Goal: Task Accomplishment & Management: Use online tool/utility

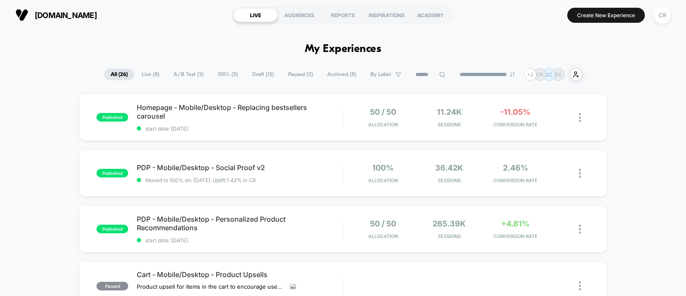
click at [269, 76] on span "Draft ( 15 )" at bounding box center [263, 75] width 35 height 12
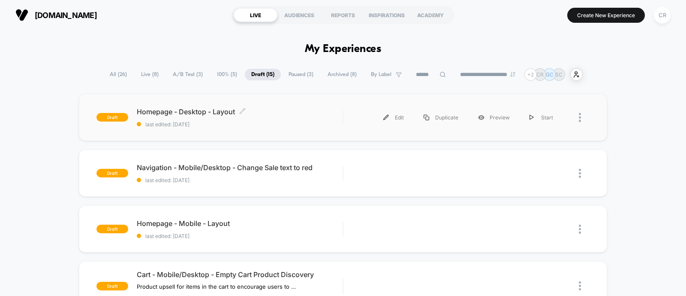
click at [305, 126] on span "last edited: [DATE]" at bounding box center [240, 124] width 206 height 6
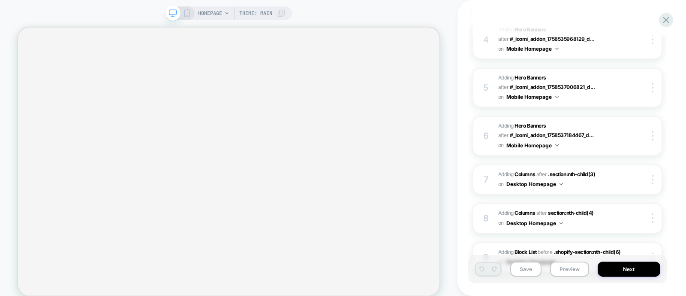
scroll to position [264, 0]
click at [586, 182] on span "#_loomi_addon_1760089389367 Adding Columns AFTER .section:nth-child(3) .section…" at bounding box center [561, 180] width 124 height 20
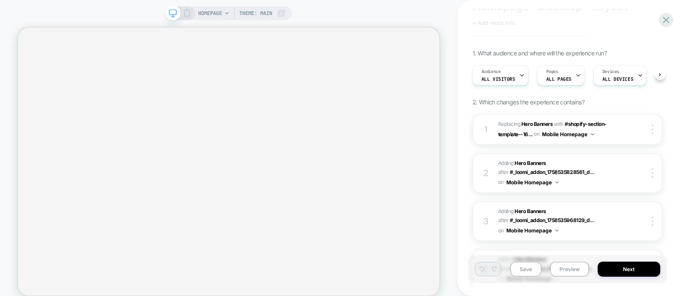
scroll to position [34, 0]
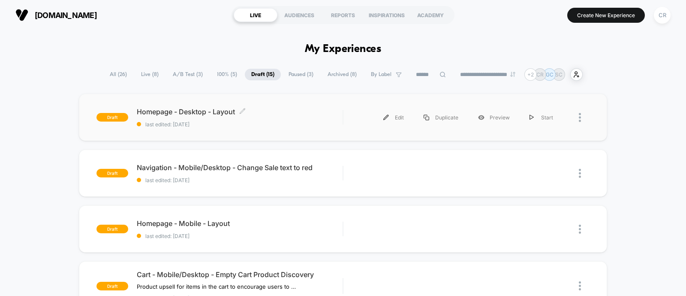
click at [197, 120] on div "Homepage - Desktop - Layout Click to edit experience details Click to edit expe…" at bounding box center [240, 117] width 206 height 20
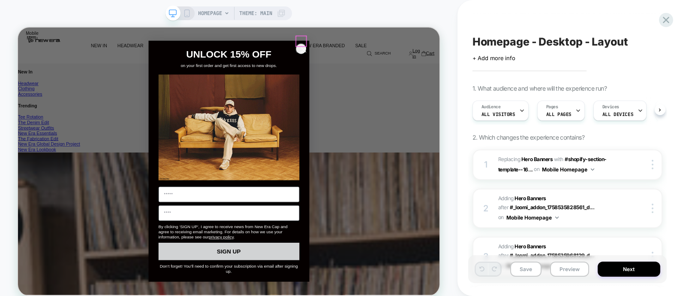
scroll to position [407, 0]
drag, startPoint x: 392, startPoint y: 52, endPoint x: 462, endPoint y: 103, distance: 86.6
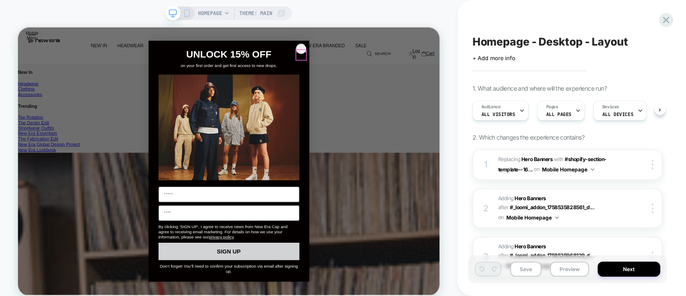
click at [392, 52] on circle "Close dialog" at bounding box center [399, 57] width 14 height 14
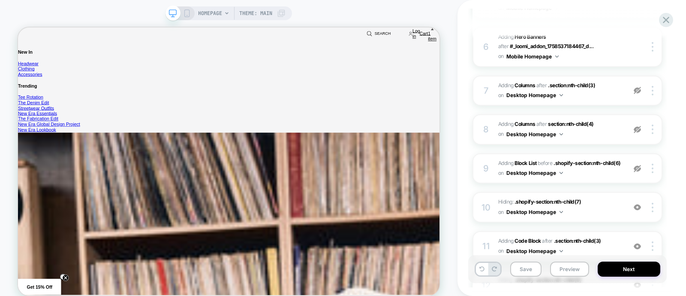
scroll to position [354, 0]
click at [640, 87] on img at bounding box center [637, 90] width 7 height 7
click at [633, 127] on div at bounding box center [638, 128] width 16 height 9
click at [640, 165] on img at bounding box center [637, 168] width 7 height 7
click at [636, 203] on img at bounding box center [637, 206] width 7 height 7
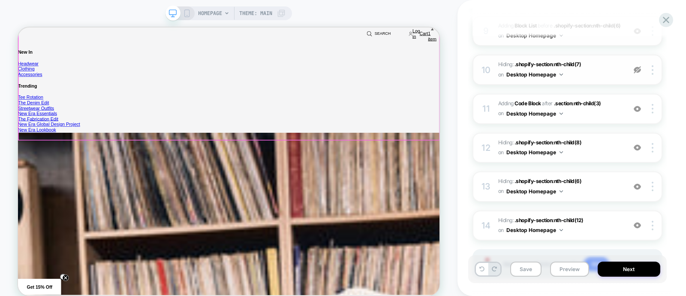
scroll to position [251, 0]
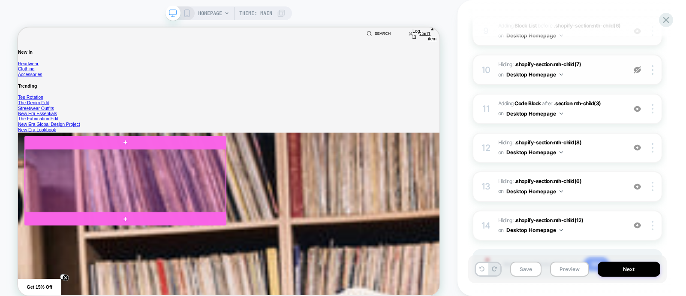
click at [286, 213] on div at bounding box center [161, 232] width 268 height 84
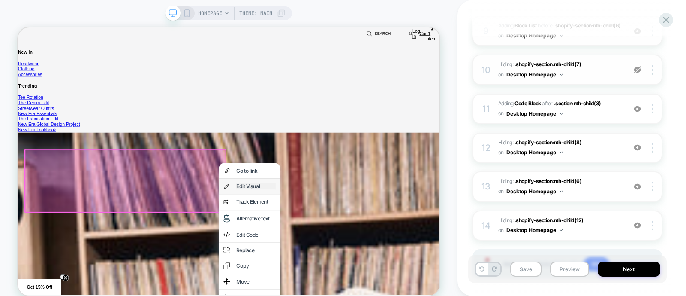
scroll to position [0, 1688]
click at [317, 242] on div "Edit Visual" at bounding box center [335, 239] width 52 height 8
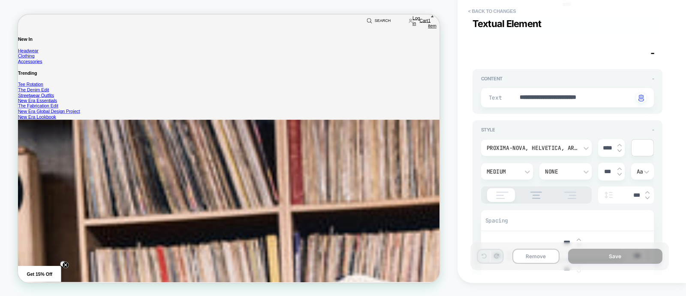
scroll to position [0, 0]
click at [505, 4] on button "< Back to changes" at bounding box center [492, 11] width 57 height 14
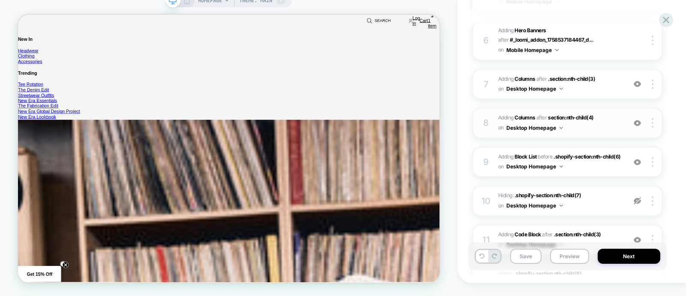
click at [613, 115] on span "#_loomi_addon_1760089930112 Adding Columns AFTER section:nth-child(4) section:n…" at bounding box center [561, 123] width 124 height 20
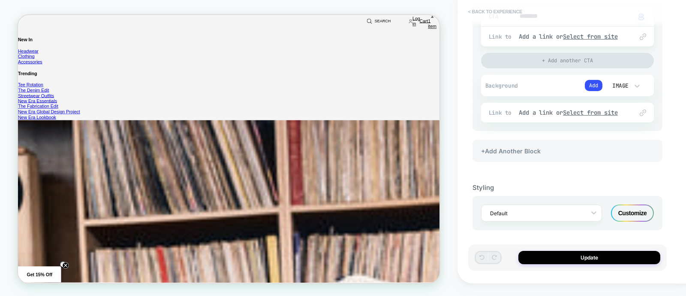
click at [493, 9] on button "< Back to experience" at bounding box center [495, 12] width 63 height 14
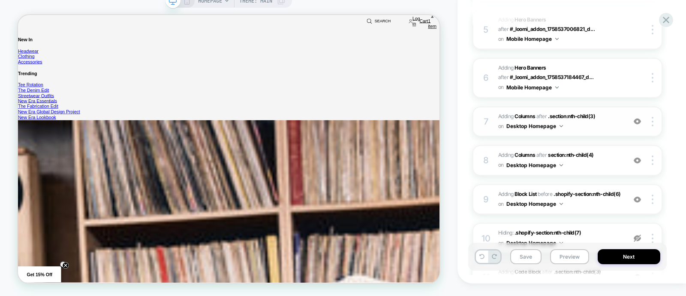
click at [616, 120] on span "#_loomi_addon_1760089389367 Adding Columns AFTER .section:nth-child(3) .section…" at bounding box center [561, 122] width 124 height 20
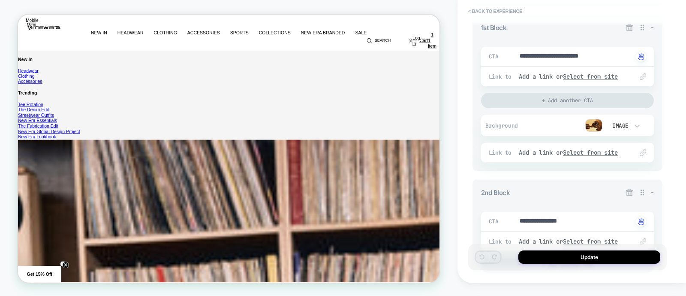
click at [598, 122] on img at bounding box center [594, 125] width 17 height 13
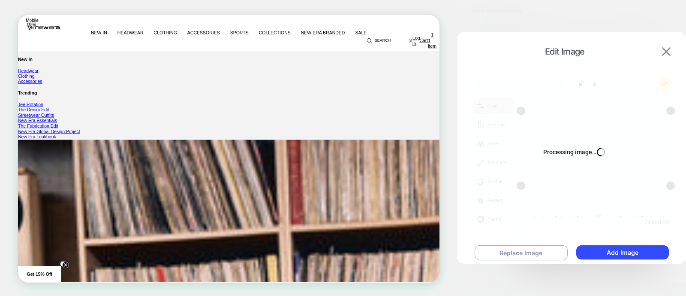
click at [666, 52] on img at bounding box center [666, 51] width 9 height 9
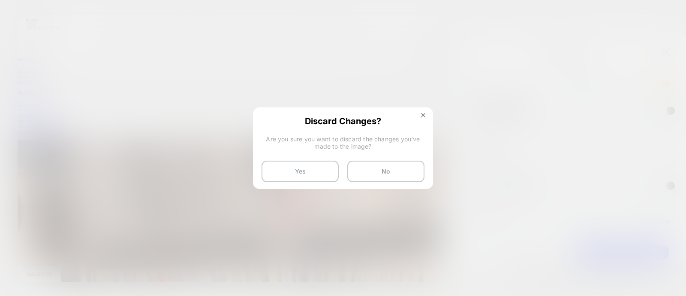
click at [421, 119] on span "Discard Changes?" at bounding box center [343, 120] width 163 height 9
click at [422, 117] on button at bounding box center [423, 115] width 9 height 7
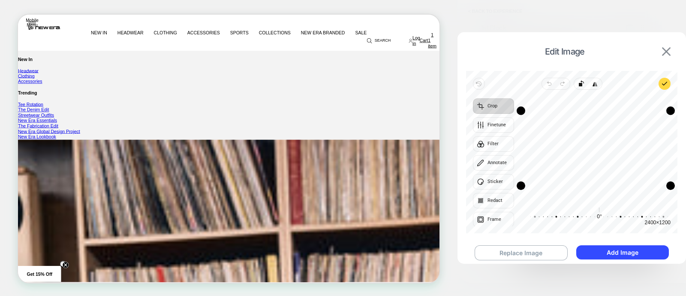
click at [667, 54] on img at bounding box center [666, 51] width 9 height 9
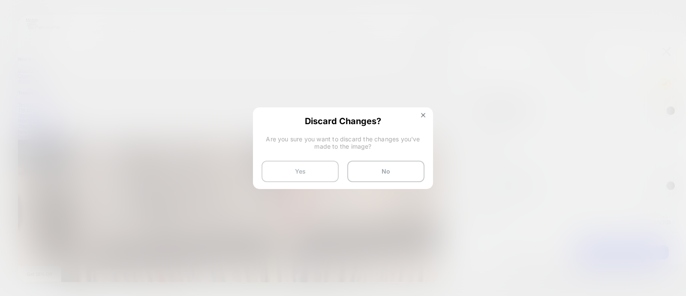
click at [286, 162] on button "Yes" at bounding box center [300, 170] width 77 height 21
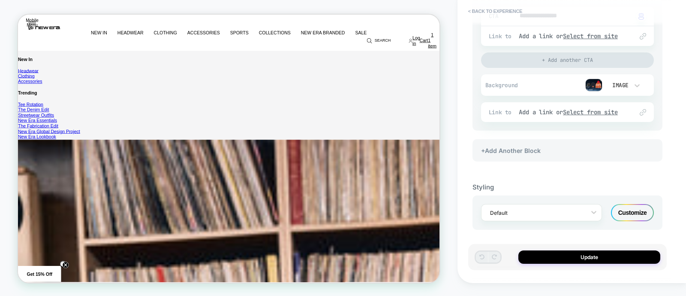
click at [619, 207] on div "Customize" at bounding box center [632, 212] width 43 height 17
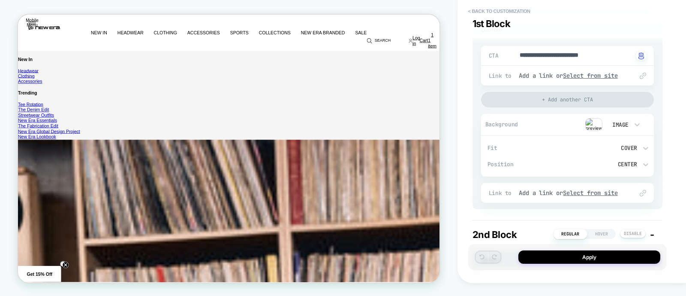
click at [627, 144] on div "Cover" at bounding box center [608, 147] width 58 height 7
click at [598, 190] on div "Contain" at bounding box center [612, 187] width 76 height 18
click at [622, 145] on div "Contain" at bounding box center [608, 147] width 58 height 7
click at [583, 205] on div "Cover" at bounding box center [612, 205] width 76 height 18
click at [644, 147] on icon at bounding box center [646, 148] width 9 height 9
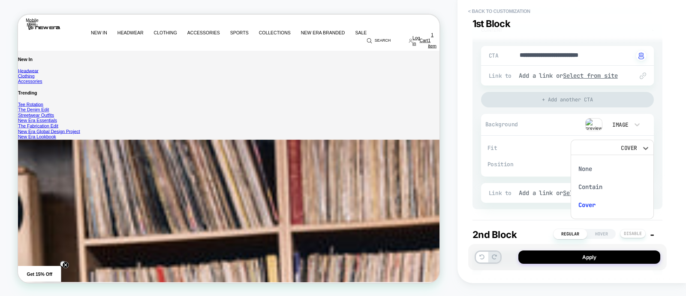
click at [598, 188] on div "Contain" at bounding box center [612, 187] width 76 height 18
click at [621, 150] on div "Contain" at bounding box center [608, 147] width 58 height 7
click at [586, 207] on div "Cover" at bounding box center [612, 205] width 76 height 18
click at [629, 144] on div "Cover" at bounding box center [608, 147] width 58 height 7
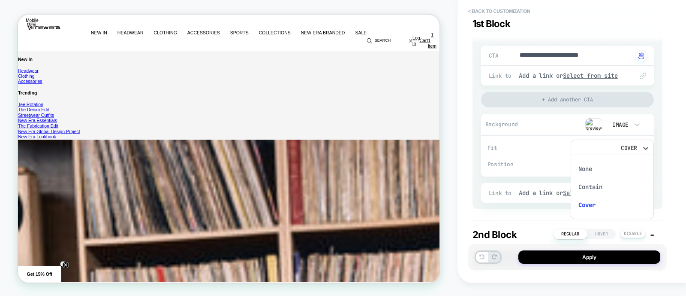
click at [602, 187] on div "Contain" at bounding box center [612, 187] width 76 height 18
type textarea "*"
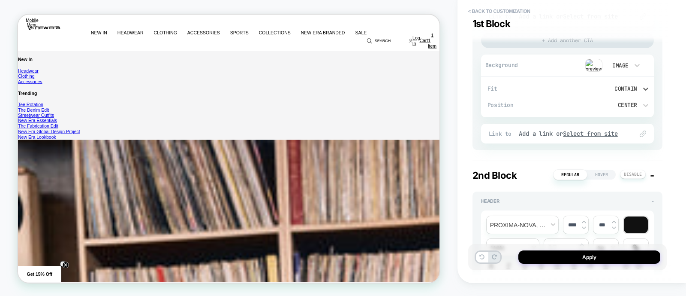
scroll to position [363, 0]
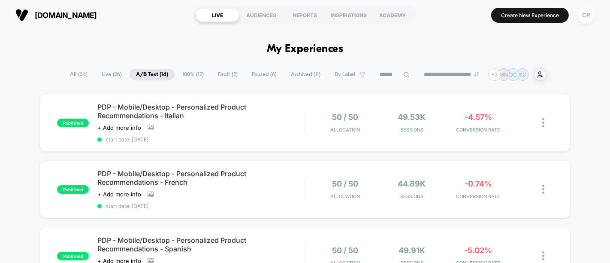
click at [221, 72] on span "Draft ( 2 )" at bounding box center [228, 75] width 33 height 12
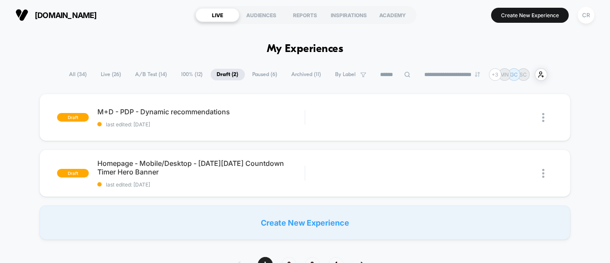
click at [184, 73] on span "100% ( 12 )" at bounding box center [192, 75] width 34 height 12
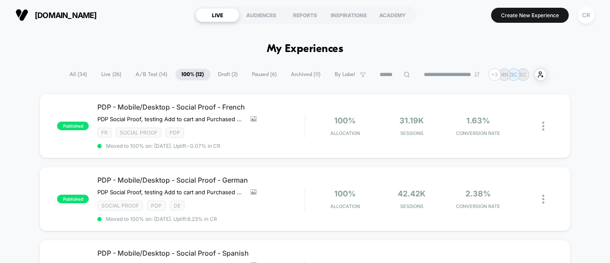
click at [142, 69] on span "A/B Test ( 14 )" at bounding box center [152, 75] width 45 height 12
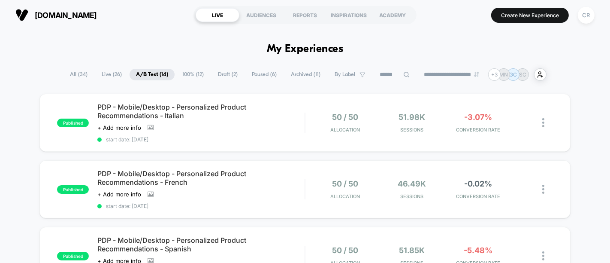
click at [198, 78] on span "100% ( 12 )" at bounding box center [193, 75] width 34 height 12
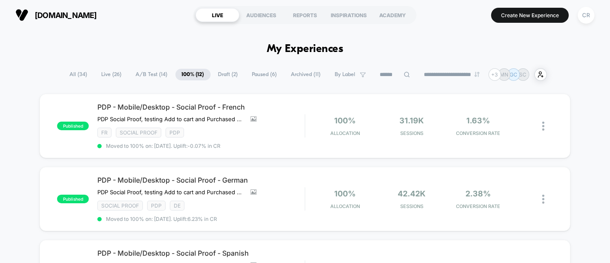
click at [217, 70] on span "Draft ( 2 )" at bounding box center [228, 75] width 33 height 12
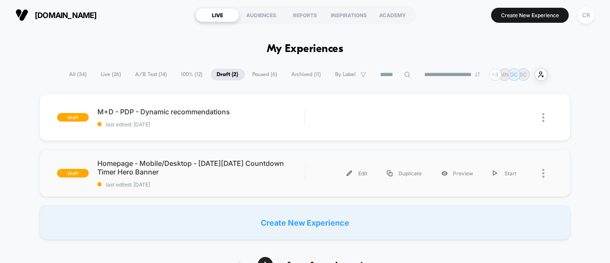
scroll to position [17, 0]
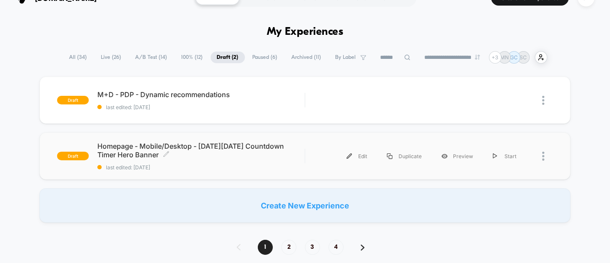
click at [304, 154] on span "Homepage - Mobile/Desktop - [DATE][DATE] Countdown Timer Hero Banner Click to e…" at bounding box center [200, 150] width 207 height 17
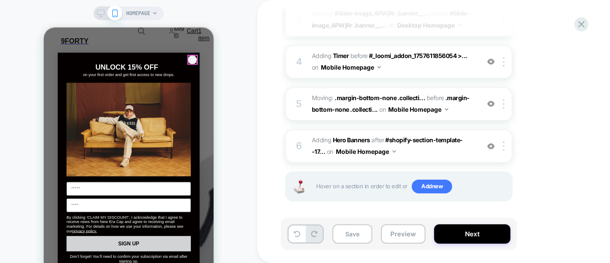
click at [190, 56] on circle "Close dialog" at bounding box center [194, 60] width 9 height 9
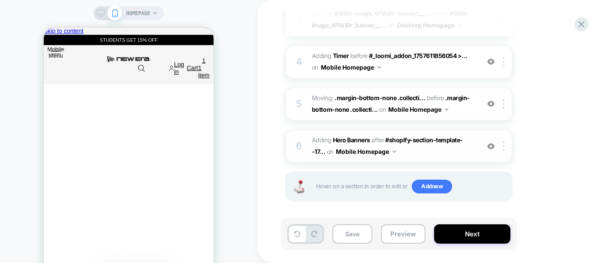
click at [490, 145] on img at bounding box center [490, 145] width 7 height 7
click at [492, 103] on img at bounding box center [490, 103] width 7 height 7
click at [490, 61] on img at bounding box center [490, 61] width 7 height 7
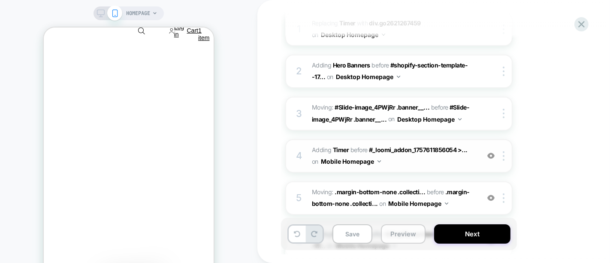
click at [401, 236] on button "Preview" at bounding box center [403, 233] width 45 height 19
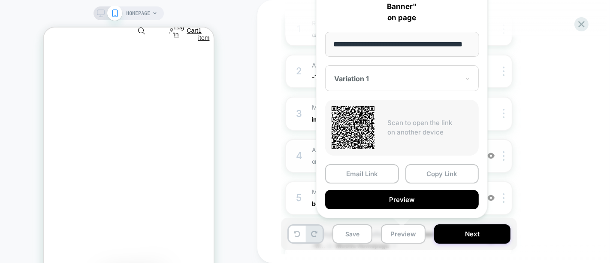
click at [576, 97] on div "1. What audience and where will the experience run? Audience All Visitors Pages…" at bounding box center [441, 132] width 313 height 369
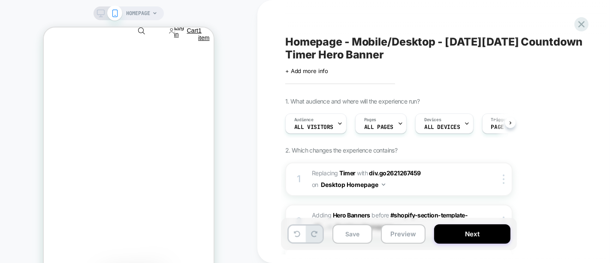
drag, startPoint x: 100, startPoint y: 9, endPoint x: 210, endPoint y: 8, distance: 110.3
click at [100, 10] on rect at bounding box center [100, 12] width 7 height 5
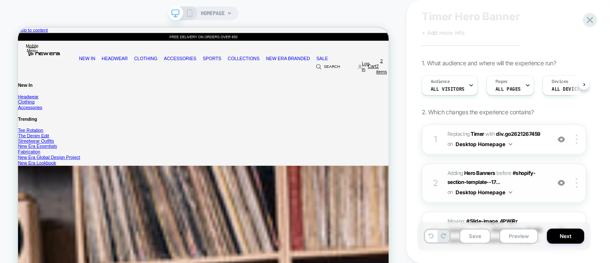
click at [562, 183] on img at bounding box center [561, 182] width 7 height 7
click at [561, 138] on img at bounding box center [561, 139] width 7 height 7
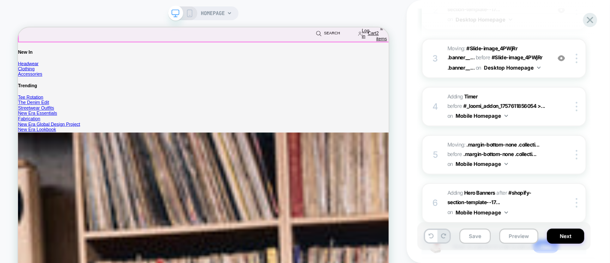
scroll to position [196, 0]
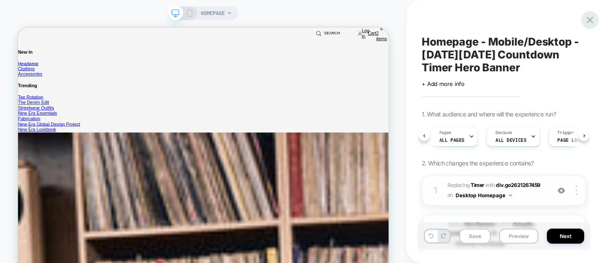
click at [594, 21] on icon at bounding box center [590, 20] width 12 height 12
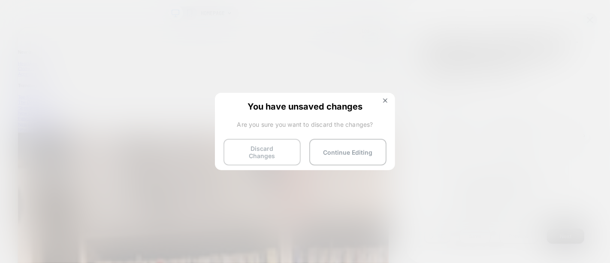
click at [278, 154] on button "Discard Changes" at bounding box center [262, 152] width 77 height 27
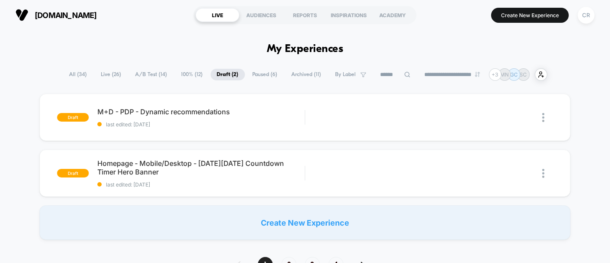
click at [151, 73] on span "A/B Test ( 14 )" at bounding box center [151, 75] width 45 height 12
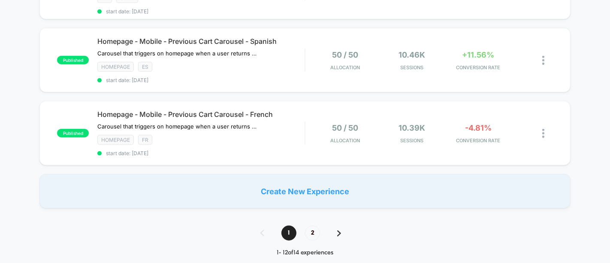
scroll to position [785, 0]
click at [340, 230] on img at bounding box center [339, 233] width 4 height 6
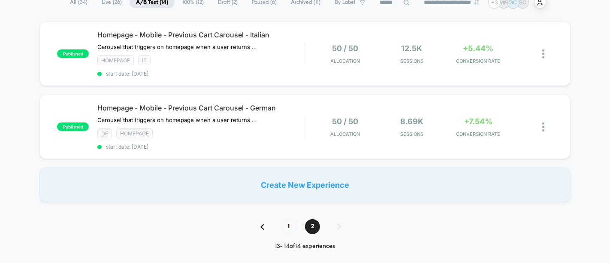
scroll to position [119, 0]
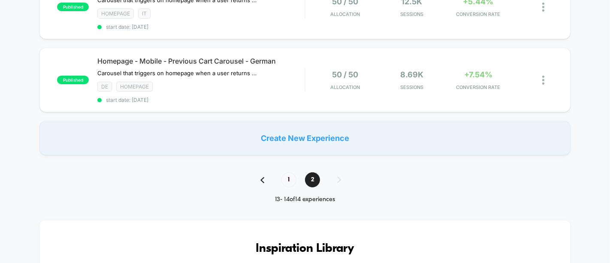
drag, startPoint x: 305, startPoint y: 229, endPoint x: 182, endPoint y: 193, distance: 128.2
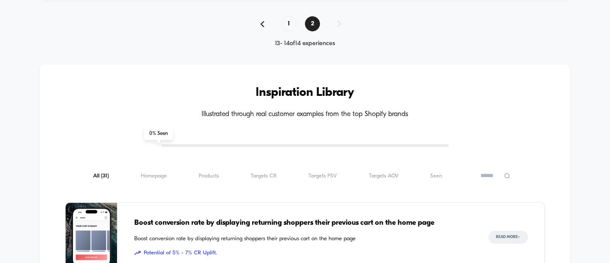
scroll to position [269, 0]
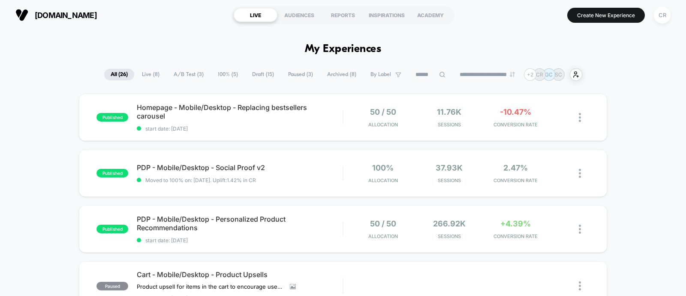
scroll to position [3, 0]
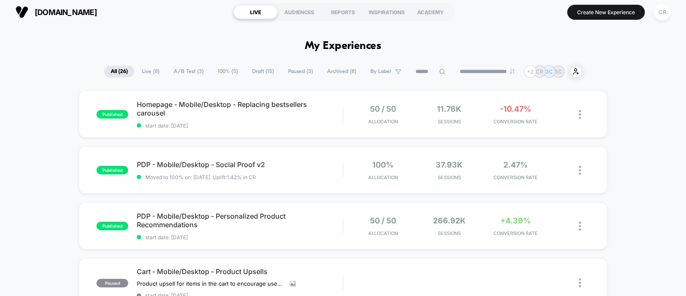
click at [181, 68] on span "A/B Test ( 3 )" at bounding box center [188, 72] width 43 height 12
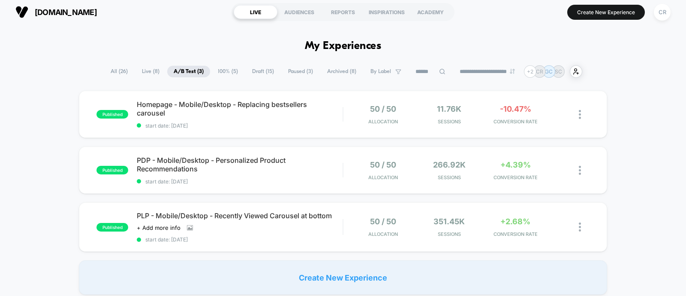
click at [224, 71] on span "100% ( 5 )" at bounding box center [228, 72] width 33 height 12
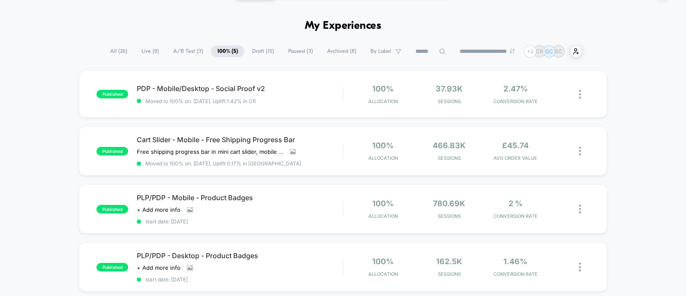
scroll to position [22, 0]
click at [193, 48] on span "A/B Test ( 3 )" at bounding box center [188, 52] width 43 height 12
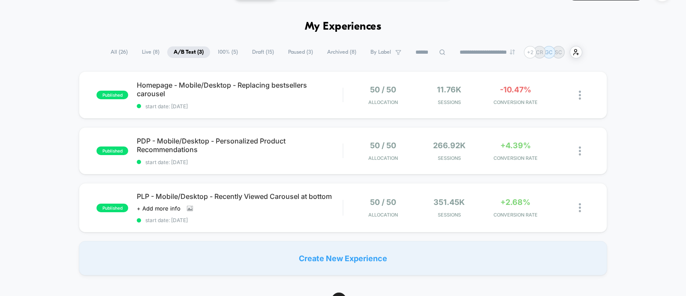
click at [264, 51] on span "Draft ( 15 )" at bounding box center [263, 52] width 35 height 12
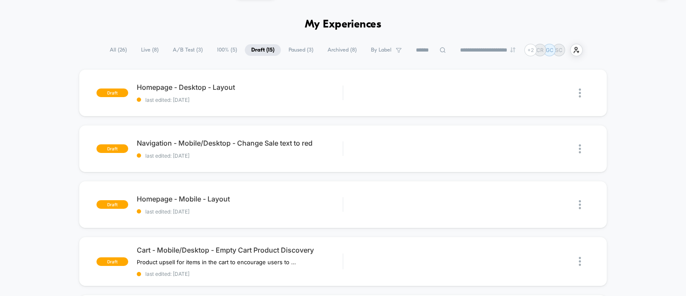
scroll to position [0, 0]
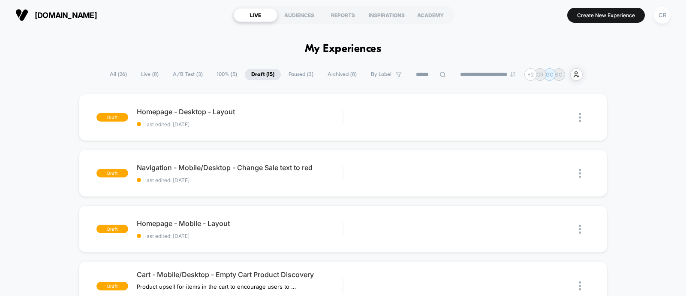
click at [218, 74] on span "100% ( 5 )" at bounding box center [227, 75] width 33 height 12
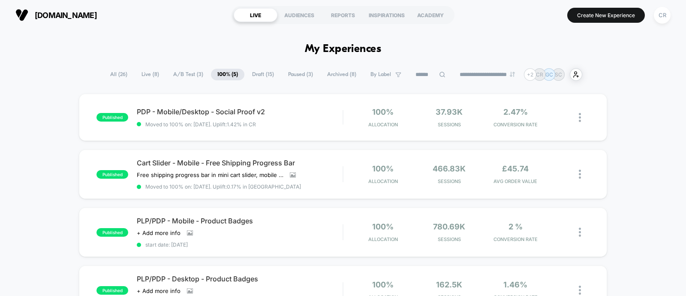
click at [258, 78] on span "Draft ( 15 )" at bounding box center [263, 75] width 35 height 12
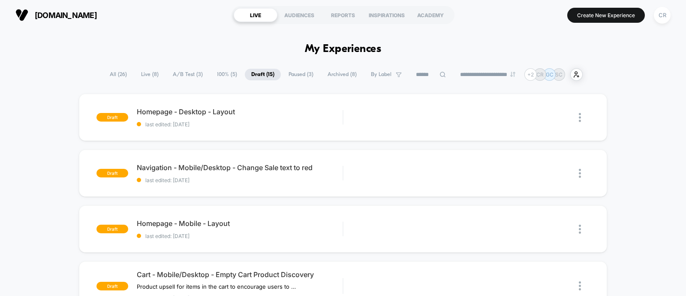
click at [197, 79] on span "A/B Test ( 3 )" at bounding box center [187, 75] width 43 height 12
